Goal: Task Accomplishment & Management: Use online tool/utility

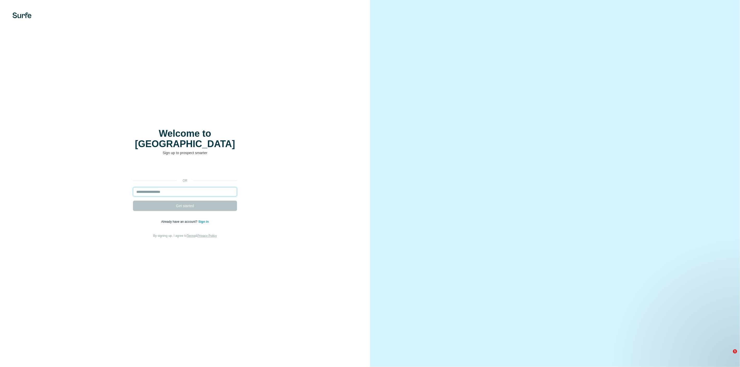
click at [200, 187] on input "email" at bounding box center [185, 191] width 104 height 9
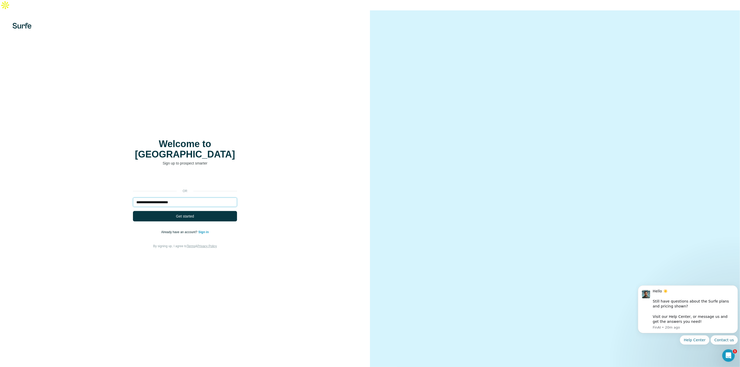
type input "**********"
click at [133, 211] on button "Get started" at bounding box center [185, 216] width 104 height 10
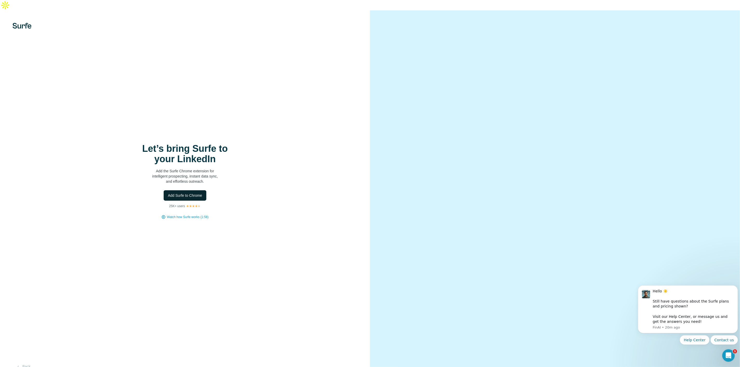
click at [191, 193] on span "Add Surfe to Chrome" at bounding box center [185, 195] width 34 height 5
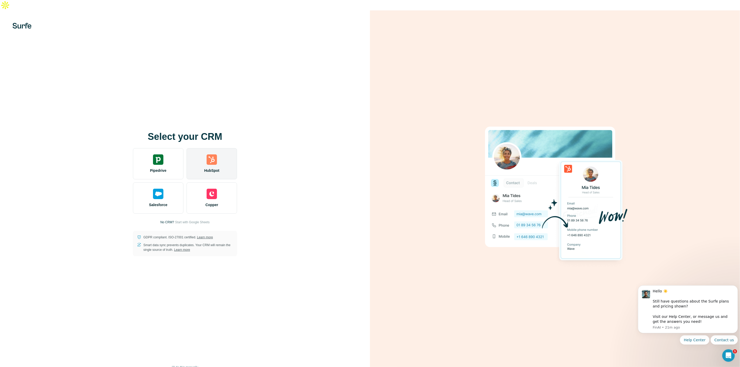
click at [218, 168] on span "HubSpot" at bounding box center [211, 170] width 15 height 5
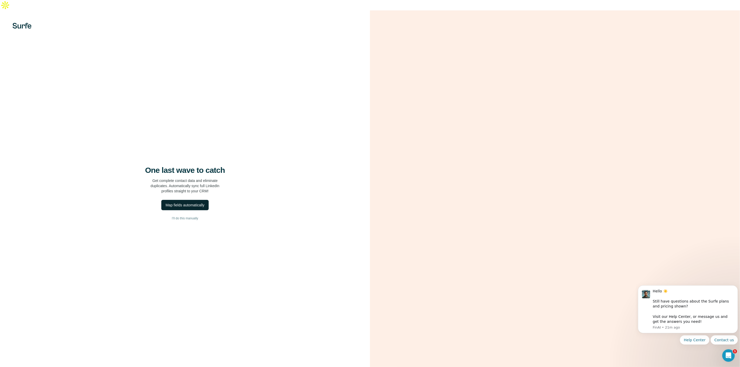
click at [188, 203] on div "Map fields automatically" at bounding box center [184, 205] width 39 height 5
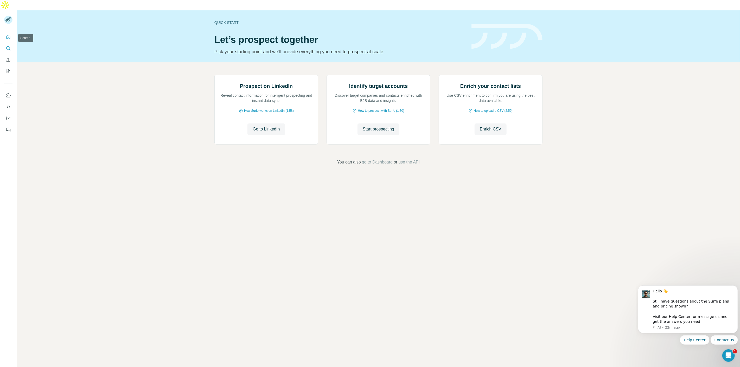
click at [9, 46] on icon "Search" at bounding box center [8, 48] width 5 height 5
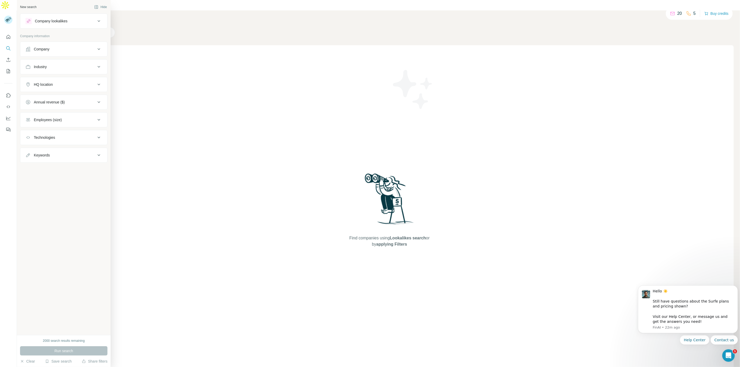
click at [53, 47] on div "Company" at bounding box center [60, 49] width 70 height 5
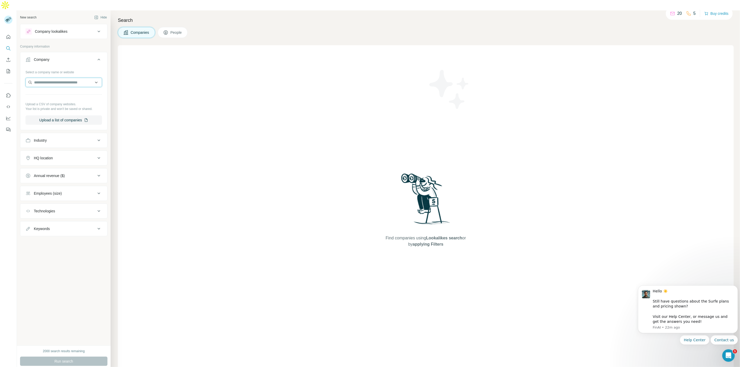
click at [39, 78] on input "text" at bounding box center [63, 82] width 76 height 9
type input "*******"
click at [44, 86] on p "[DOMAIN_NAME]" at bounding box center [52, 88] width 25 height 5
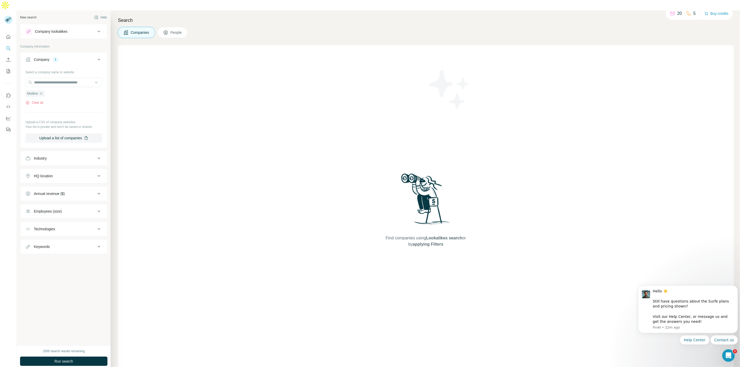
click at [59, 174] on div "HQ location" at bounding box center [60, 176] width 70 height 5
click at [46, 184] on input "text" at bounding box center [63, 188] width 76 height 9
type input "****"
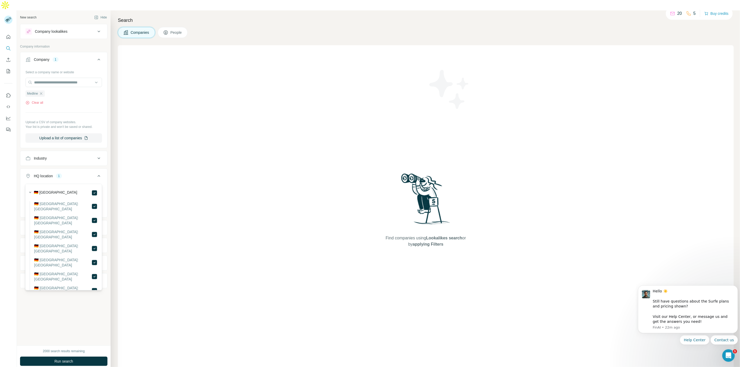
click at [145, 156] on div "Find companies using Lookalikes search or by applying Filters" at bounding box center [426, 209] width 616 height 329
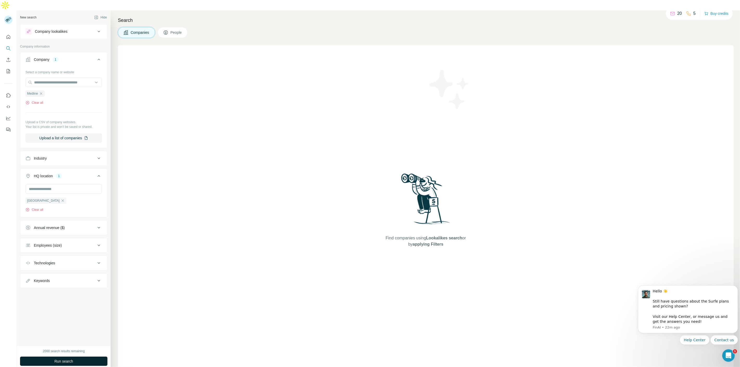
click at [54, 357] on button "Run search" at bounding box center [63, 361] width 87 height 9
click at [179, 30] on span "People" at bounding box center [176, 32] width 12 height 5
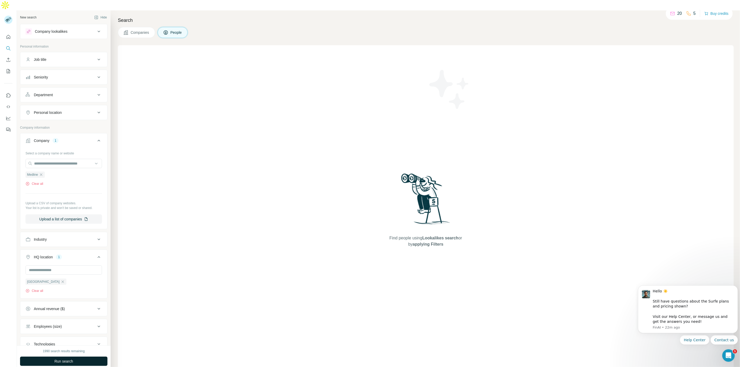
click at [73, 359] on span "Run search" at bounding box center [63, 361] width 19 height 5
click at [62, 281] on icon "button" at bounding box center [63, 282] width 2 height 2
click at [56, 359] on span "Run search" at bounding box center [63, 361] width 19 height 5
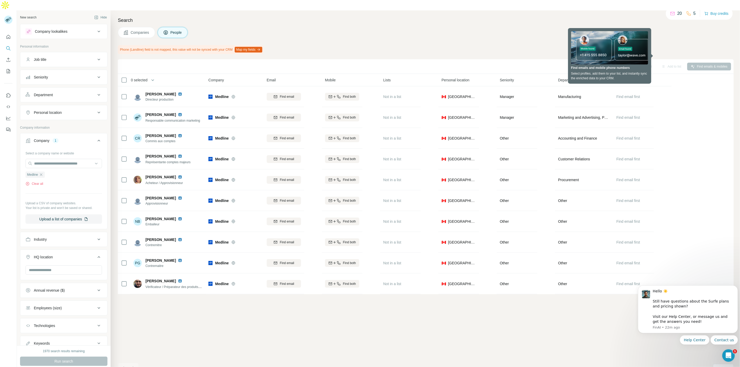
click at [86, 106] on button "Personal location" at bounding box center [63, 112] width 87 height 12
click at [61, 121] on input "text" at bounding box center [63, 125] width 76 height 9
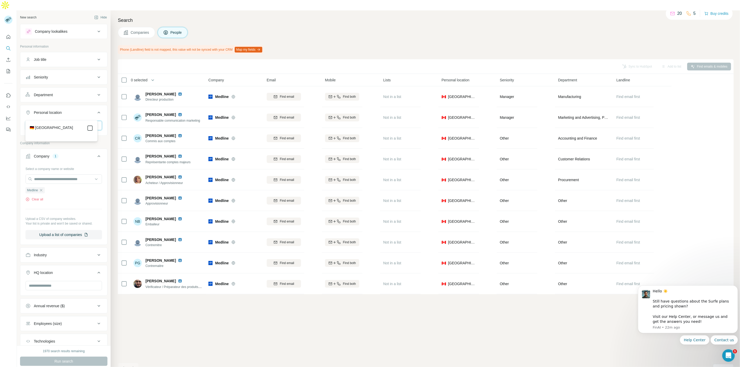
type input "****"
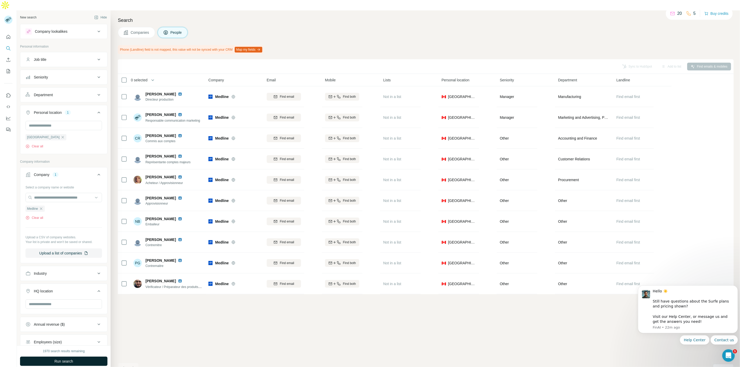
click at [83, 357] on button "Run search" at bounding box center [63, 361] width 87 height 9
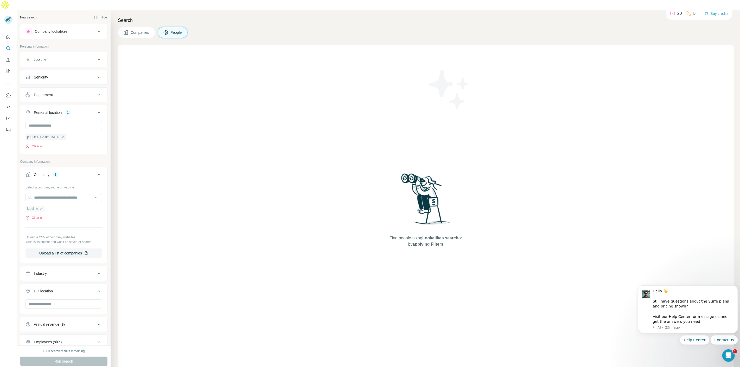
click at [41, 207] on icon "button" at bounding box center [41, 209] width 4 height 4
click at [42, 193] on input "text" at bounding box center [63, 197] width 76 height 9
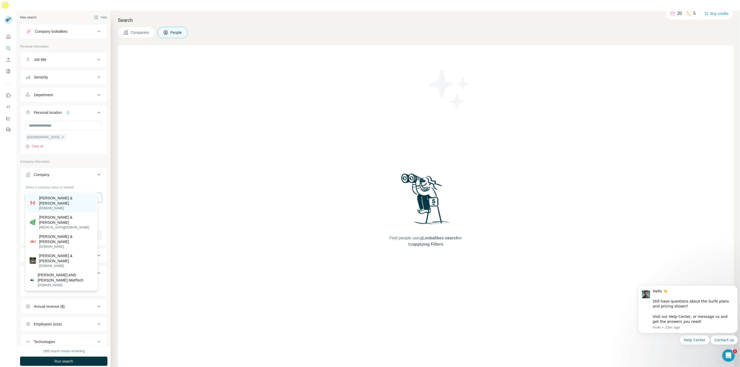
type input "**********"
click at [47, 200] on p "[PERSON_NAME] & [PERSON_NAME]" at bounding box center [66, 201] width 54 height 10
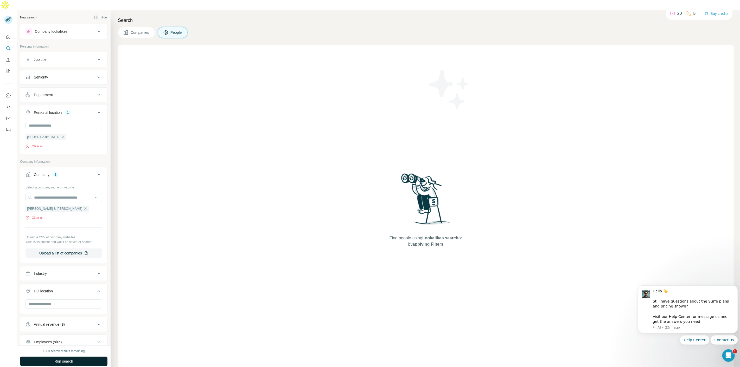
click at [53, 357] on button "Run search" at bounding box center [63, 361] width 87 height 9
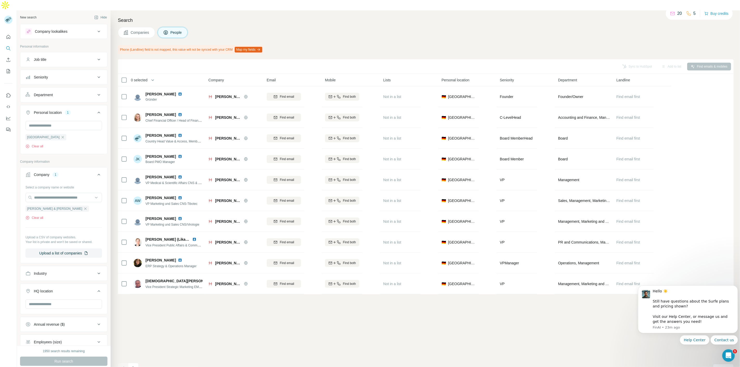
click at [75, 89] on button "Department" at bounding box center [63, 95] width 87 height 12
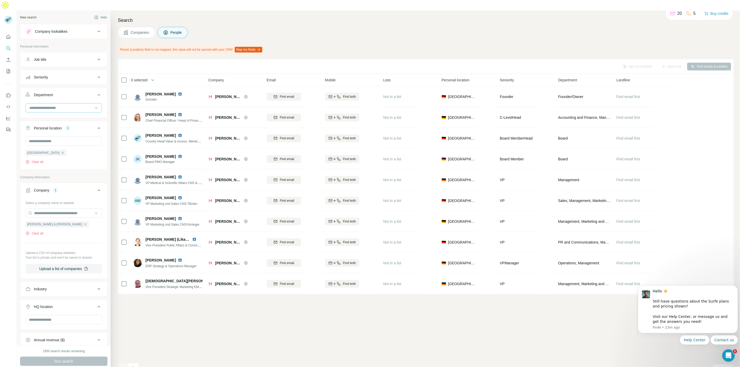
click at [65, 105] on input at bounding box center [61, 108] width 64 height 6
click at [39, 115] on div "Sales" at bounding box center [62, 117] width 70 height 9
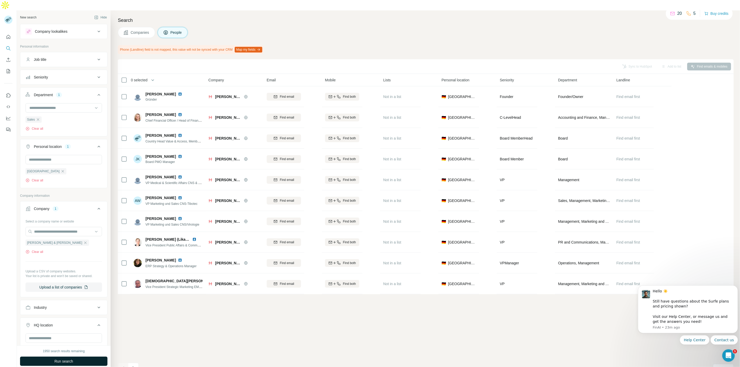
click at [78, 357] on button "Run search" at bounding box center [63, 361] width 87 height 9
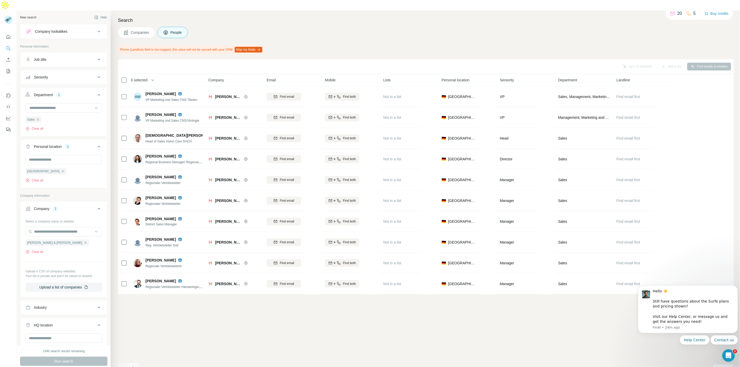
click at [135, 366] on icon "Navigate to next page" at bounding box center [133, 368] width 5 height 5
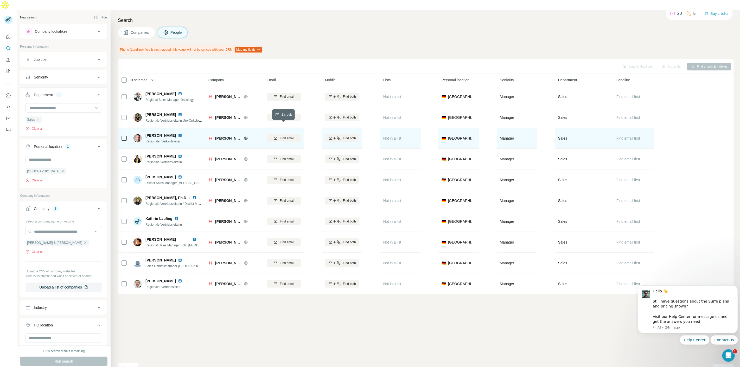
click at [277, 136] on div "Find email" at bounding box center [284, 138] width 34 height 5
click at [354, 299] on div "Sync to HubSpot Add to list Find emails & mobiles 0 selected People Company Ema…" at bounding box center [426, 218] width 616 height 318
click at [508, 62] on div "Sync to HubSpot Add to list Find emails & mobiles" at bounding box center [425, 66] width 611 height 9
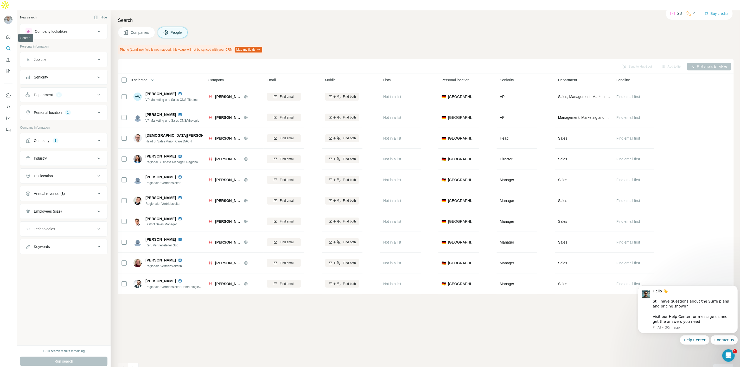
click at [7, 46] on icon "Search" at bounding box center [8, 48] width 5 height 5
click at [10, 69] on icon "My lists" at bounding box center [8, 71] width 5 height 5
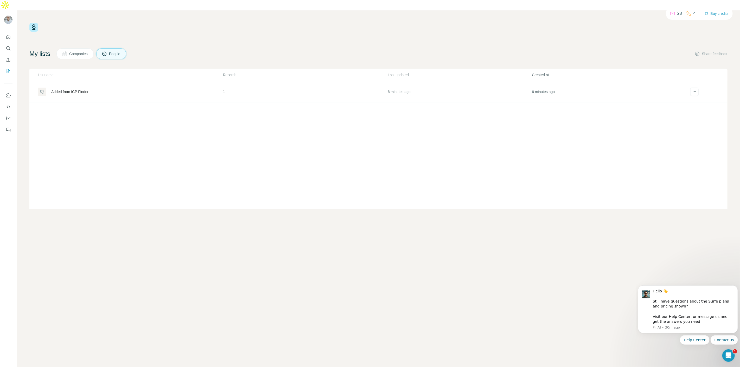
click at [63, 89] on div "Added from ICP Finder" at bounding box center [69, 91] width 37 height 5
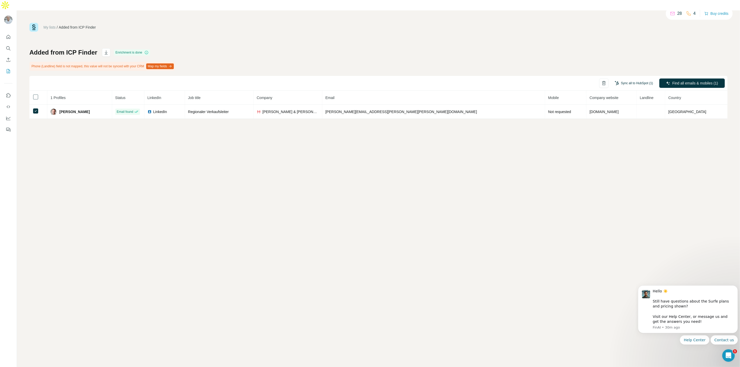
click at [625, 79] on button "Sync all to HubSpot (1)" at bounding box center [634, 83] width 46 height 8
click at [618, 119] on button "Sync all to HubSpot" at bounding box center [626, 118] width 58 height 10
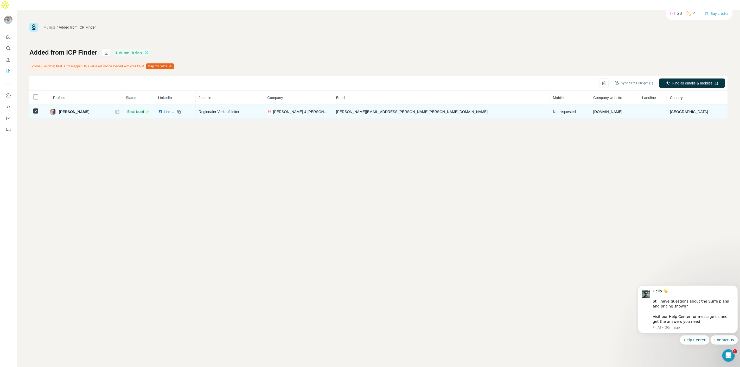
click at [33, 108] on icon at bounding box center [36, 111] width 6 height 6
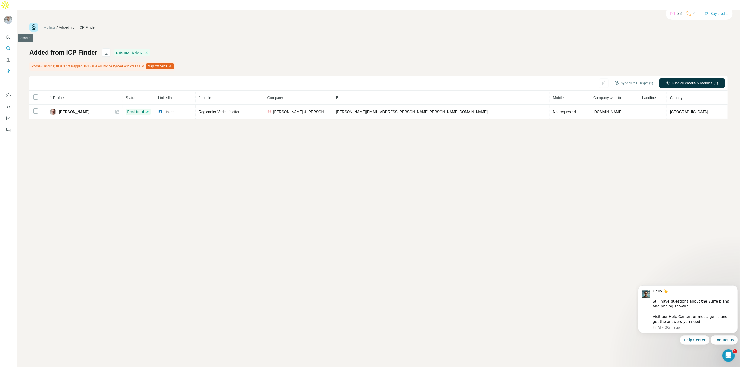
click at [8, 46] on icon "Search" at bounding box center [7, 47] width 3 height 3
